Goal: Task Accomplishment & Management: Complete application form

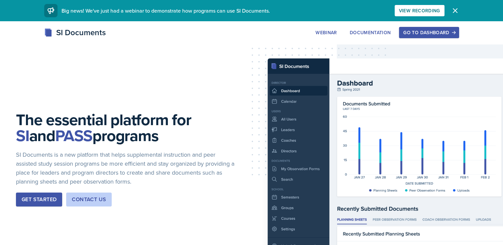
click at [379, 37] on button "Go to Dashboard" at bounding box center [429, 32] width 60 height 11
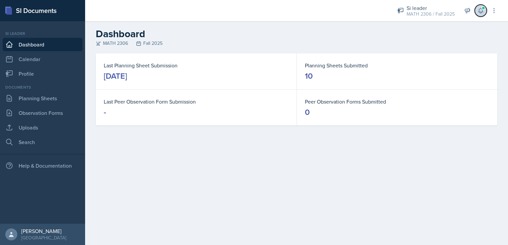
click at [379, 14] on button at bounding box center [481, 11] width 12 height 12
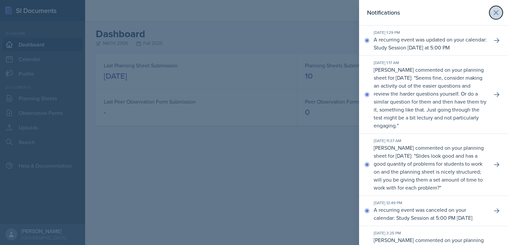
click at [379, 13] on icon at bounding box center [496, 13] width 8 height 8
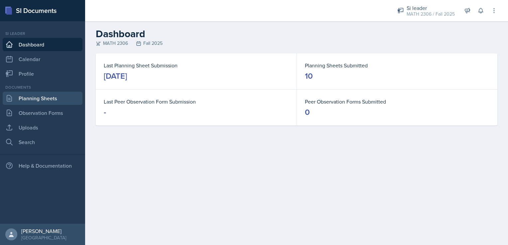
click at [59, 94] on link "Planning Sheets" at bounding box center [43, 98] width 80 height 13
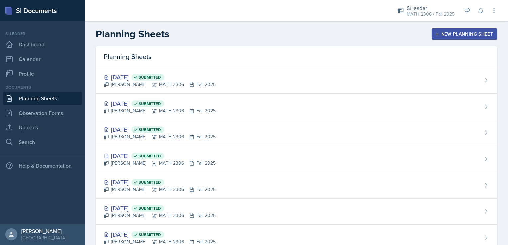
click at [379, 30] on button "New Planning Sheet" at bounding box center [464, 33] width 66 height 11
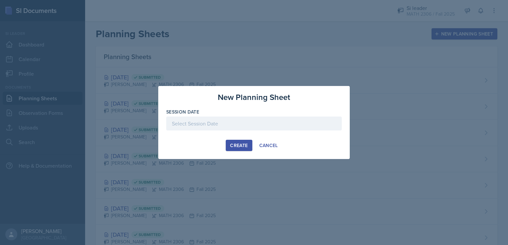
click at [248, 131] on div at bounding box center [253, 134] width 175 height 7
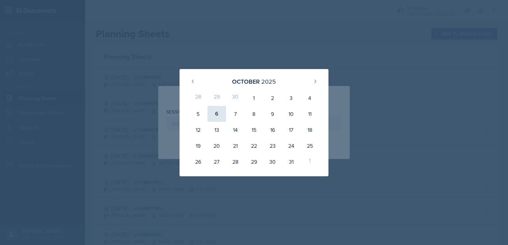
click at [221, 111] on div "6" at bounding box center [216, 114] width 19 height 16
type input "[DATE]"
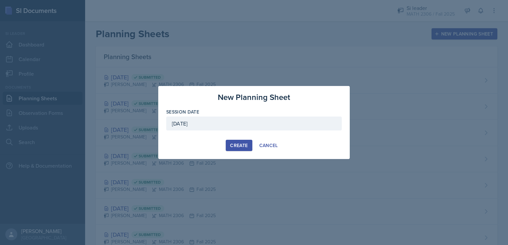
click at [231, 136] on div at bounding box center [253, 134] width 175 height 7
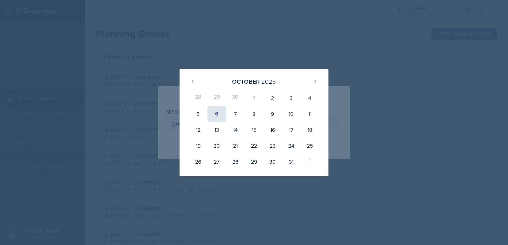
click at [216, 114] on div "6" at bounding box center [216, 114] width 19 height 16
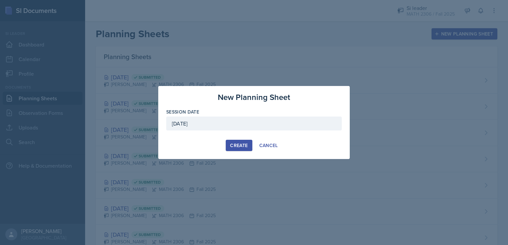
click at [238, 150] on button "Create" at bounding box center [239, 145] width 26 height 11
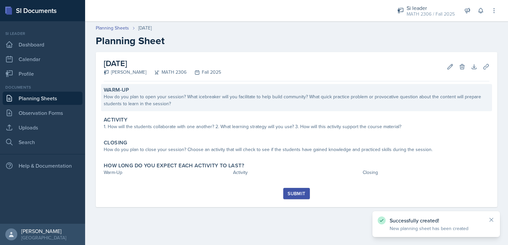
click at [228, 99] on div "How do you plan to open your session? What icebreaker will you facilitate to he…" at bounding box center [296, 100] width 385 height 14
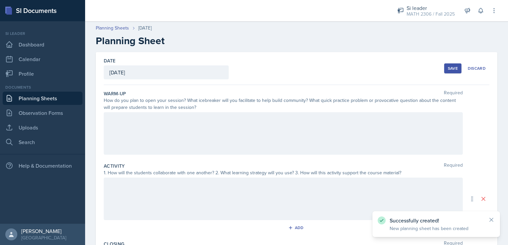
click at [223, 120] on div at bounding box center [283, 133] width 359 height 43
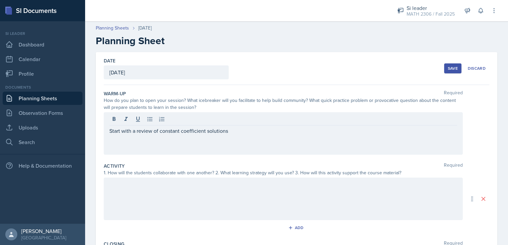
click at [256, 135] on div "Start with a review of constant coefficient solutions" at bounding box center [283, 133] width 359 height 43
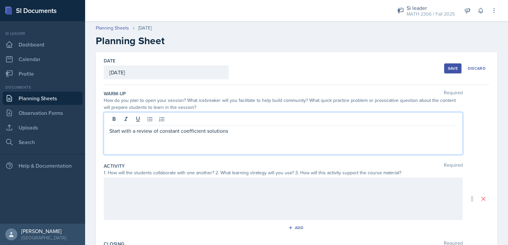
click at [237, 132] on p "Start with a review of constant coefficient solutions" at bounding box center [283, 131] width 348 height 8
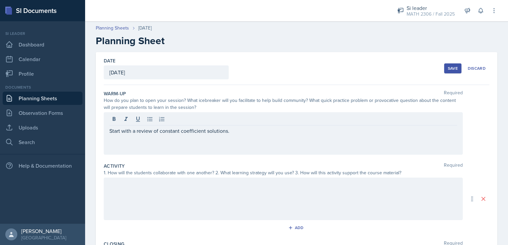
click at [233, 194] on div at bounding box center [283, 199] width 359 height 43
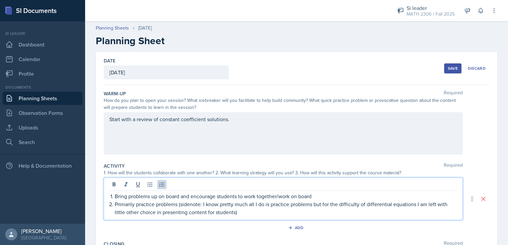
click at [315, 212] on p "Primarily practice problems (sidenote: I know pretty much all I do is practice …" at bounding box center [286, 208] width 342 height 16
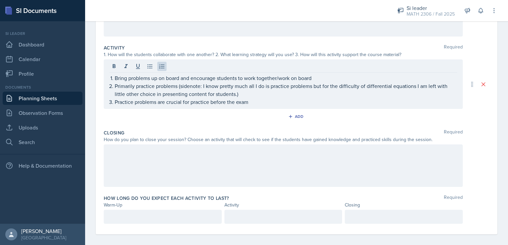
click at [238, 161] on div at bounding box center [283, 166] width 359 height 43
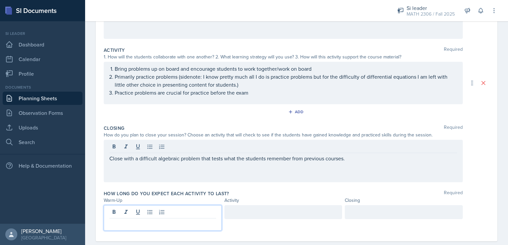
click at [169, 220] on p at bounding box center [162, 224] width 107 height 8
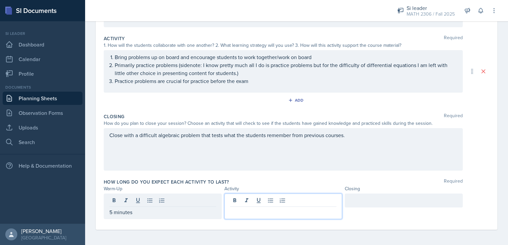
click at [230, 204] on div at bounding box center [283, 207] width 118 height 26
click at [351, 196] on div at bounding box center [404, 201] width 118 height 14
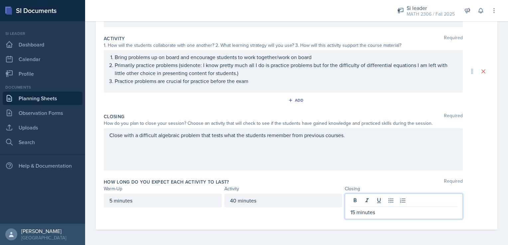
scroll to position [0, 0]
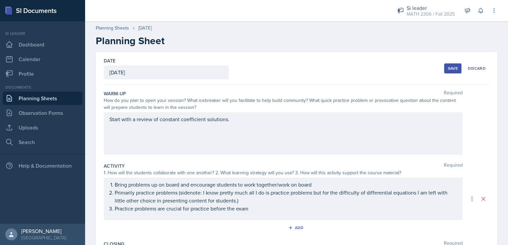
click at [379, 66] on div "Save" at bounding box center [453, 68] width 10 height 5
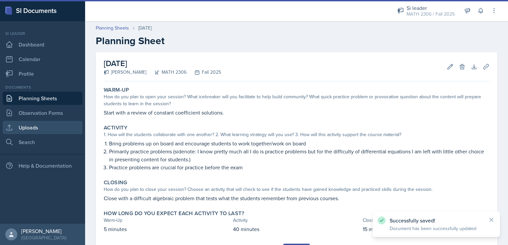
click at [32, 125] on link "Uploads" at bounding box center [43, 127] width 80 height 13
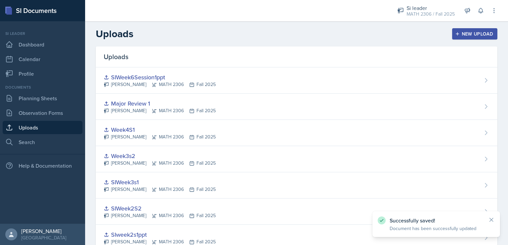
click at [379, 30] on button "New Upload" at bounding box center [475, 33] width 46 height 11
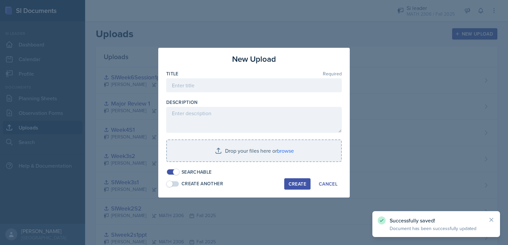
click at [229, 76] on div "Title Required" at bounding box center [253, 73] width 175 height 7
click at [229, 82] on input at bounding box center [253, 85] width 175 height 14
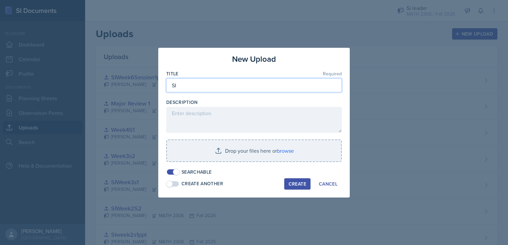
type input "S"
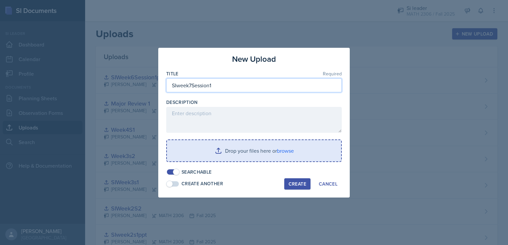
type input "SIweek7Session1"
click at [280, 147] on input "file" at bounding box center [254, 150] width 174 height 21
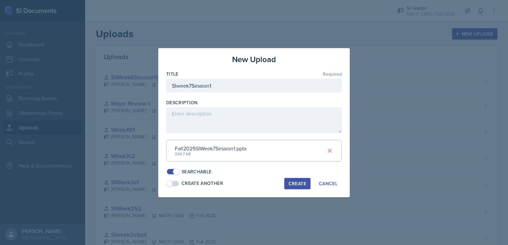
click at [294, 183] on div "Create" at bounding box center [297, 183] width 18 height 5
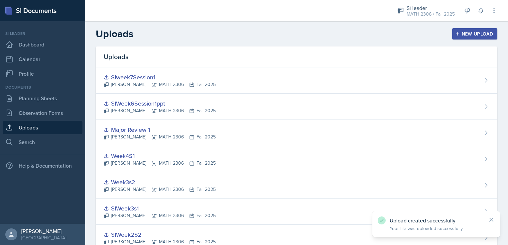
click at [43, 106] on div "Documents Planning Sheets Observation Forms Uploads Search" at bounding box center [43, 116] width 80 height 64
click at [33, 103] on link "Planning Sheets" at bounding box center [43, 98] width 80 height 13
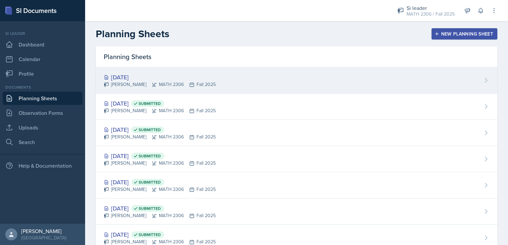
click at [215, 79] on div "[DATE] [PERSON_NAME] MATH 2306 Fall 2025" at bounding box center [296, 80] width 401 height 26
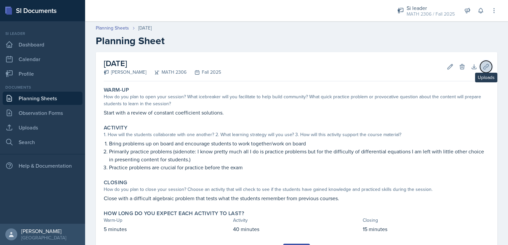
click at [379, 67] on icon at bounding box center [485, 66] width 7 height 7
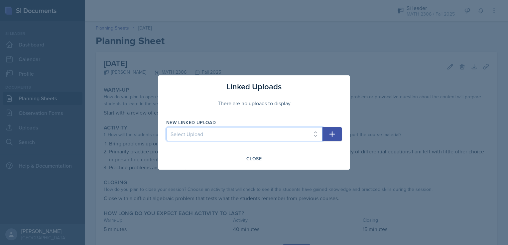
click at [287, 130] on select "Select Upload SIWeek1Session1ppt SIweek2s1ppt SIWeek2S2 SIWeek3s1 Week3s2 Week4…" at bounding box center [244, 134] width 156 height 14
select select "fdaf61c8-0ede-4c33-901a-85af2b9696e6"
click at [166, 127] on select "Select Upload SIWeek1Session1ppt SIweek2s1ppt SIWeek2S2 SIWeek3s1 Week3s2 Week4…" at bounding box center [244, 134] width 156 height 14
click at [333, 132] on icon "button" at bounding box center [332, 134] width 8 height 8
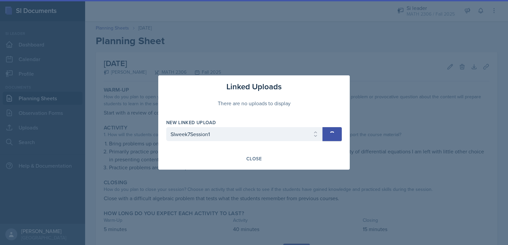
select select
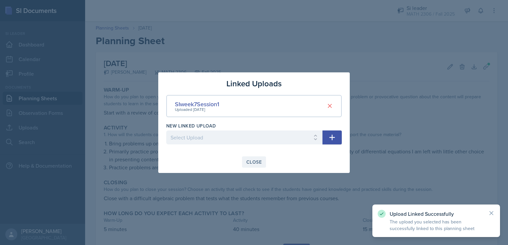
click at [252, 163] on div "Close" at bounding box center [253, 161] width 15 height 5
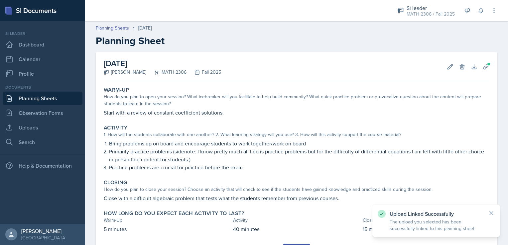
scroll to position [33, 0]
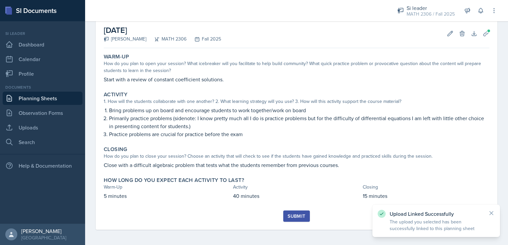
click at [302, 217] on div "Submit" at bounding box center [296, 216] width 18 height 5
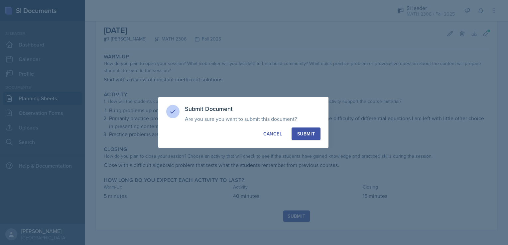
click at [308, 131] on div "Submit" at bounding box center [306, 134] width 18 height 7
